Goal: Information Seeking & Learning: Learn about a topic

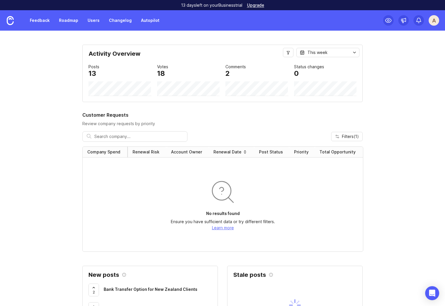
drag, startPoint x: 150, startPoint y: 16, endPoint x: 142, endPoint y: 45, distance: 30.0
click at [150, 16] on link "Autopilot" at bounding box center [150, 20] width 25 height 11
click at [147, 20] on link "Autopilot" at bounding box center [150, 20] width 25 height 11
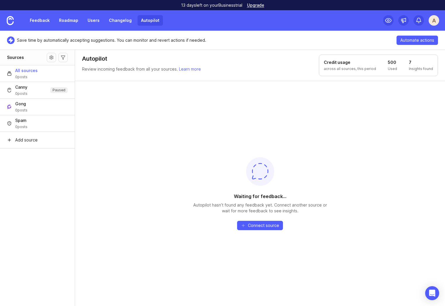
click at [111, 123] on div "Waiting for feedback... Autopilot hasn’t found any feedback yet. Connect anothe…" at bounding box center [260, 193] width 370 height 225
click at [159, 171] on div "Waiting for feedback... Autopilot hasn’t found any feedback yet. Connect anothe…" at bounding box center [260, 193] width 370 height 225
click at [62, 20] on link "Roadmap" at bounding box center [68, 20] width 26 height 11
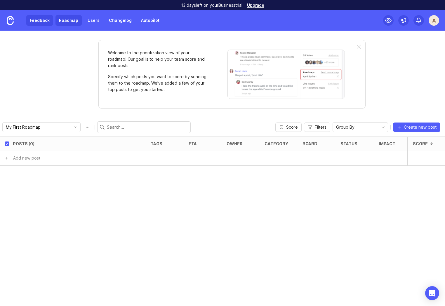
click at [40, 19] on link "Feedback" at bounding box center [39, 20] width 27 height 11
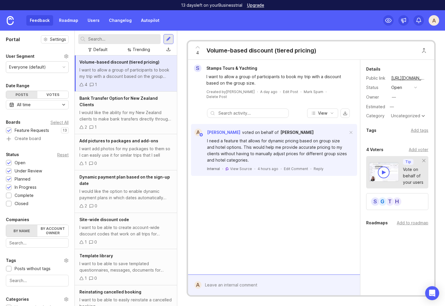
click at [111, 74] on div "I want to allow a group of participants to book my trip with a discount based o…" at bounding box center [125, 73] width 93 height 13
click at [145, 27] on div "Feedback Roadmap Users Changelog Autopilot" at bounding box center [81, 20] width 163 height 20
click at [144, 18] on link "Autopilot" at bounding box center [150, 20] width 25 height 11
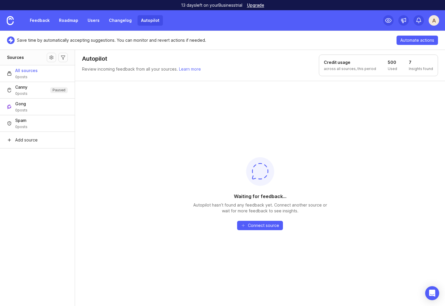
click at [131, 151] on div "Waiting for feedback... Autopilot hasn’t found any feedback yet. Connect anothe…" at bounding box center [260, 193] width 370 height 225
click at [64, 19] on link "Roadmap" at bounding box center [68, 20] width 26 height 11
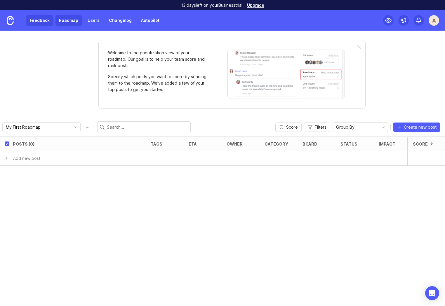
click at [41, 22] on link "Feedback" at bounding box center [39, 20] width 27 height 11
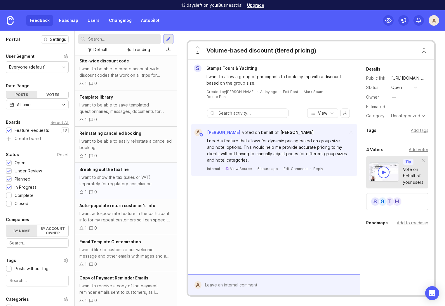
scroll to position [161, 0]
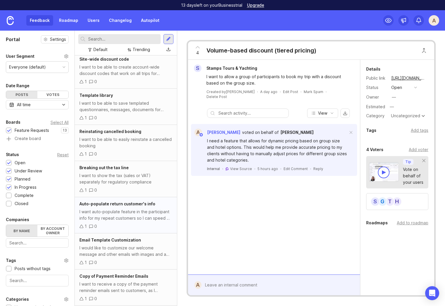
click at [128, 209] on div "I want auto-populate feature in the participant info for my repeat customers so…" at bounding box center [125, 215] width 93 height 13
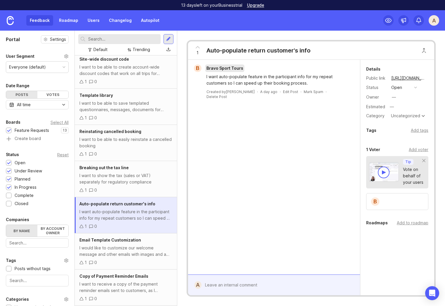
click at [225, 69] on span "Bravo Sport Tours" at bounding box center [224, 68] width 37 height 5
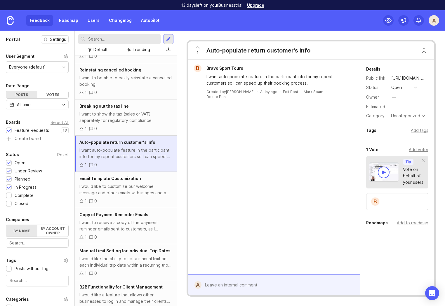
scroll to position [226, 0]
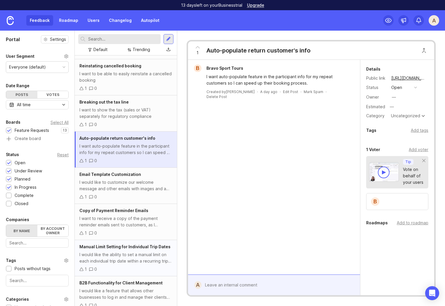
click at [133, 252] on div "I would like the ability to set a manual limit on each individual trip date wit…" at bounding box center [125, 258] width 93 height 13
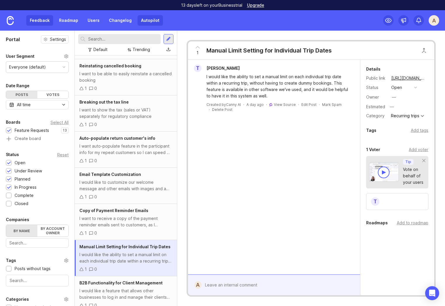
click at [149, 18] on link "Autopilot" at bounding box center [150, 20] width 25 height 11
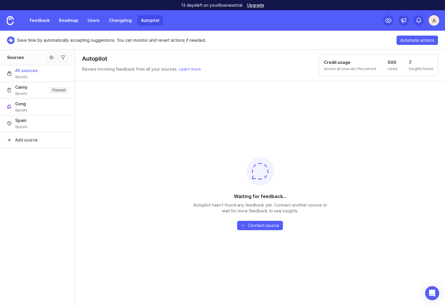
click at [155, 135] on div "Waiting for feedback... Autopilot hasn’t found any feedback yet. Connect anothe…" at bounding box center [260, 193] width 370 height 225
